Goal: Navigation & Orientation: Find specific page/section

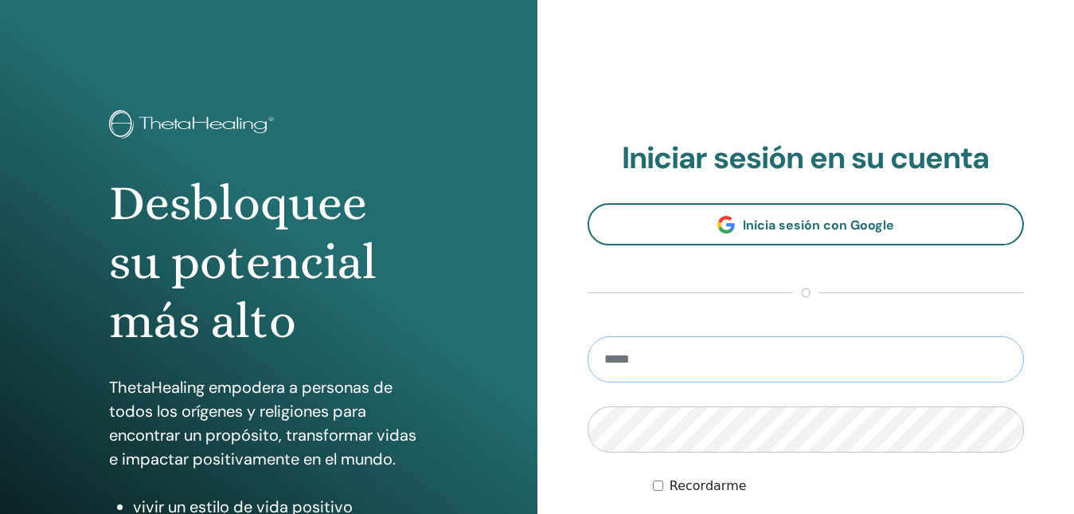
scroll to position [159, 0]
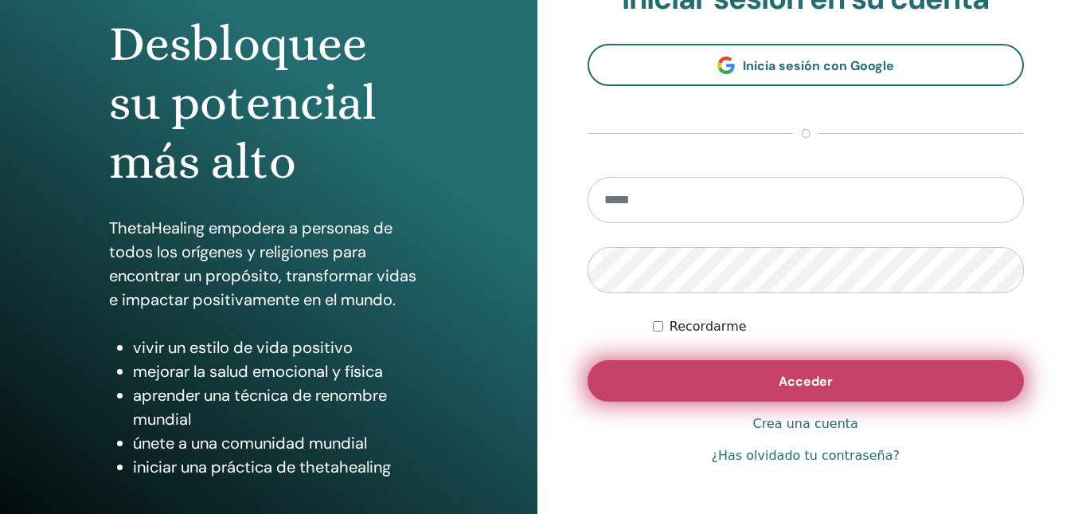
type input "**********"
click at [716, 372] on button "Acceder" at bounding box center [806, 380] width 437 height 41
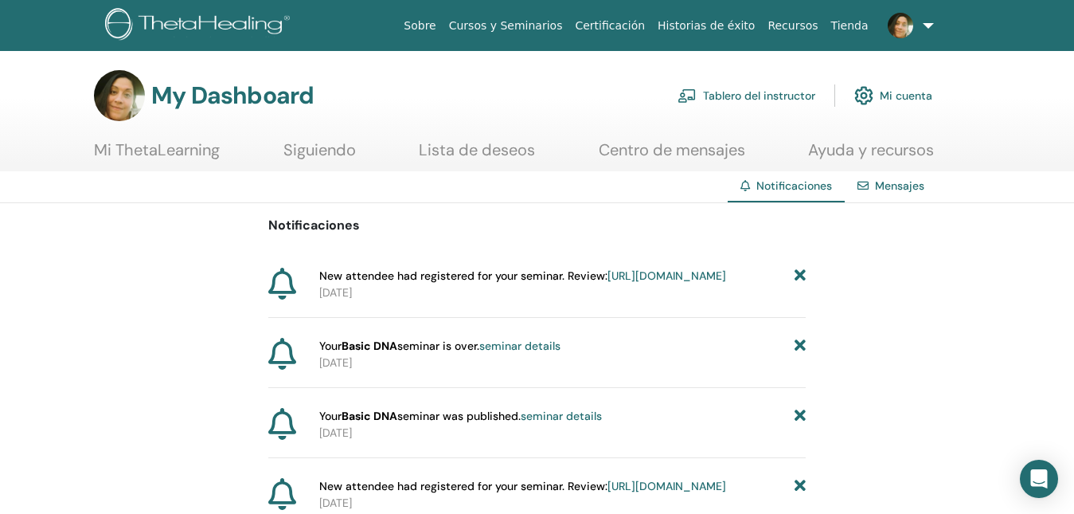
click at [756, 97] on link "Tablero del instructor" at bounding box center [747, 95] width 138 height 35
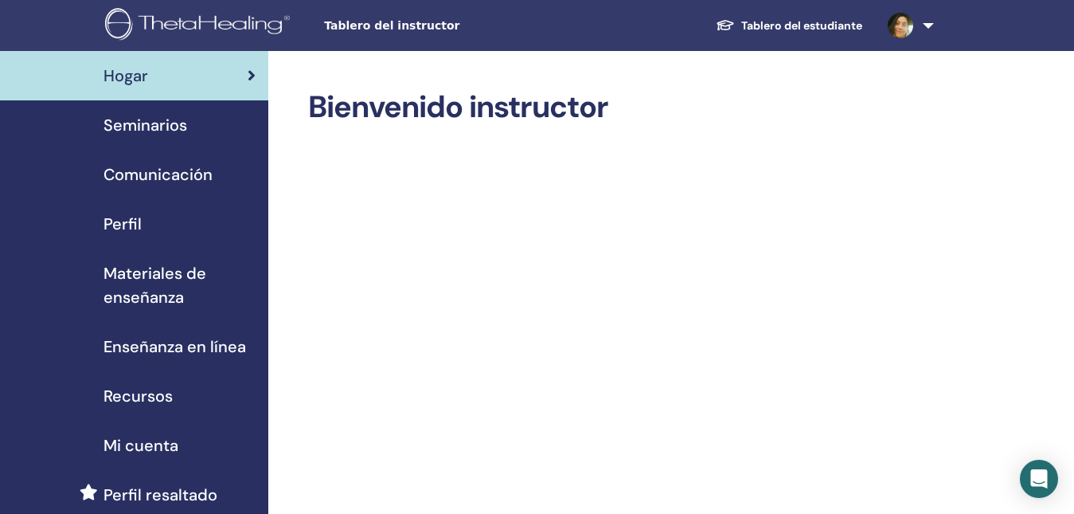
click at [180, 127] on span "Seminarios" at bounding box center [146, 125] width 84 height 24
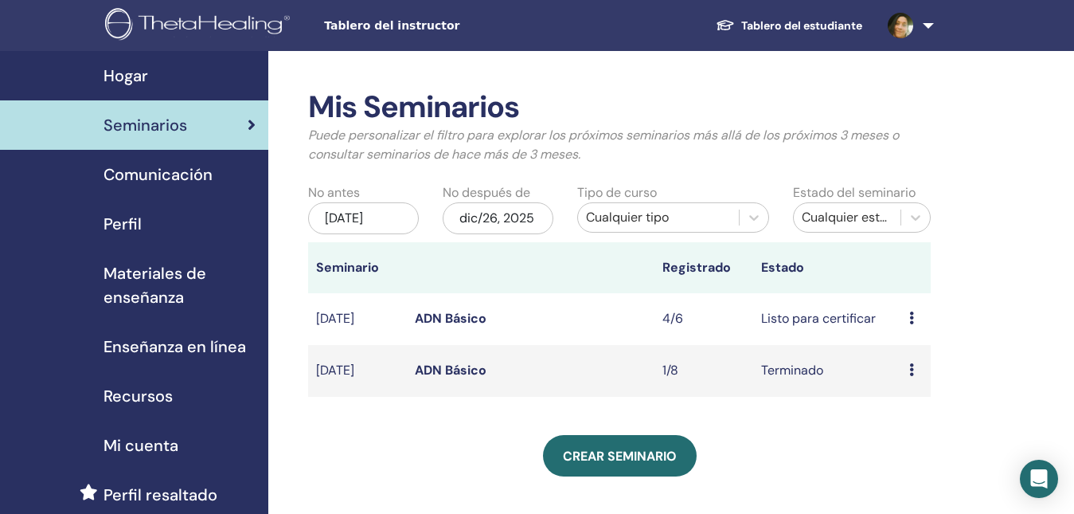
click at [929, 21] on link at bounding box center [907, 25] width 65 height 51
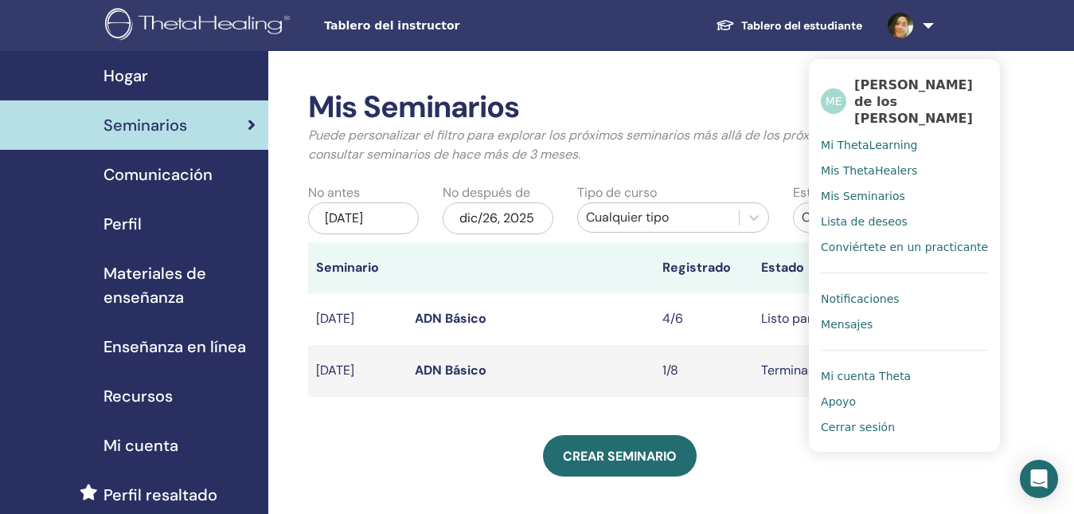
click at [635, 45] on div "Tablero del estudiante ME María de los Angeles Espinoza Ureta Mi ThetaLearning …" at bounding box center [775, 25] width 425 height 51
